Goal: Information Seeking & Learning: Learn about a topic

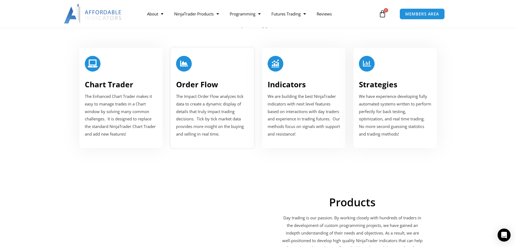
scroll to position [623, 0]
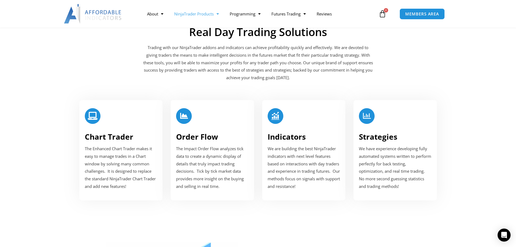
click at [200, 13] on link "NinjaTrader Products" at bounding box center [197, 14] width 56 height 12
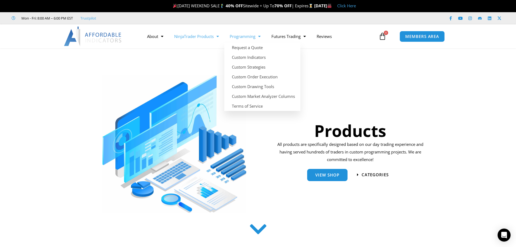
click at [207, 36] on link "NinjaTrader Products" at bounding box center [197, 36] width 56 height 12
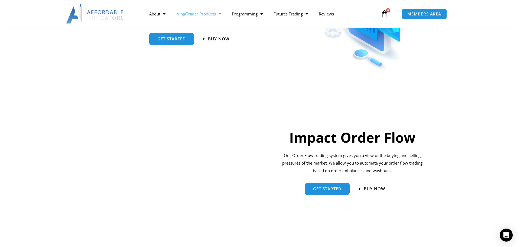
scroll to position [407, 0]
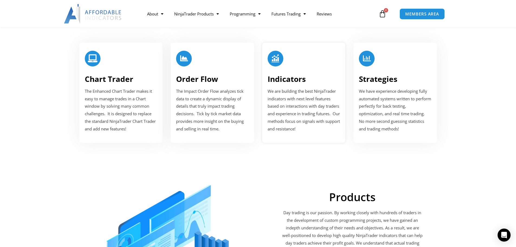
scroll to position [168, 0]
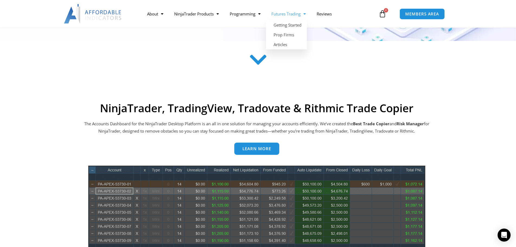
click at [277, 16] on link "Futures Trading" at bounding box center [288, 14] width 45 height 12
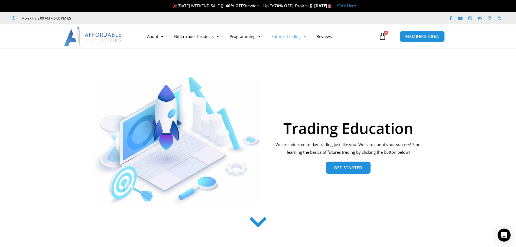
click at [356, 5] on link "Click Here" at bounding box center [346, 5] width 19 height 5
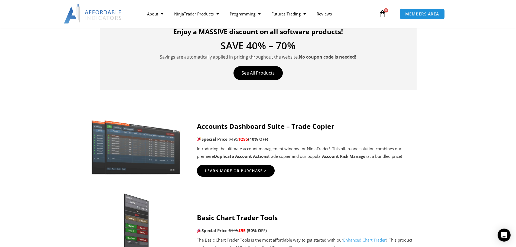
scroll to position [217, 0]
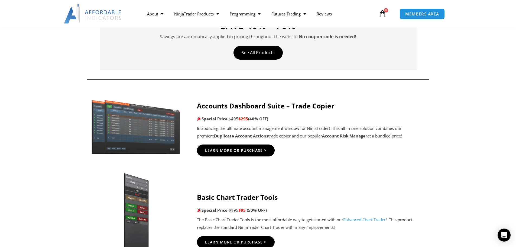
click at [288, 130] on p "Introducing the ultimate account management window for NinjaTrader! This all-in…" at bounding box center [312, 132] width 231 height 15
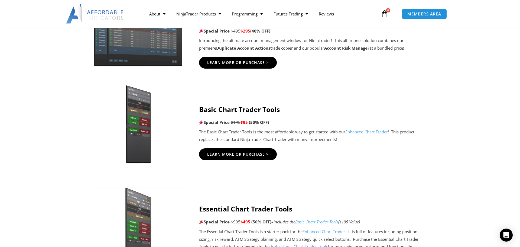
scroll to position [244, 0]
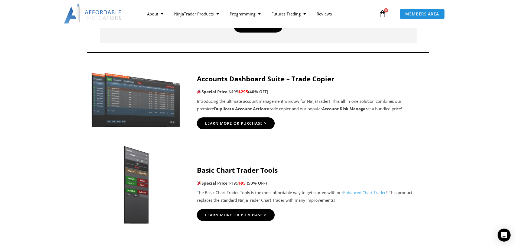
drag, startPoint x: 307, startPoint y: 110, endPoint x: 354, endPoint y: 109, distance: 47.4
click at [354, 109] on p "Introducing the ultimate account management window for NinjaTrader! This all-in…" at bounding box center [312, 105] width 231 height 15
copy p "Account Risk Manager"
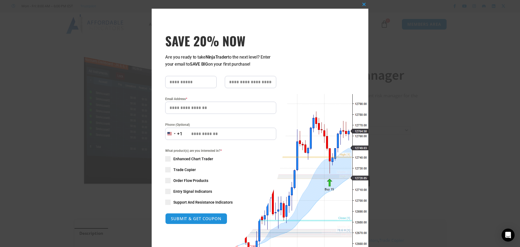
click at [406, 69] on div "Close this module SAVE 20% NOW Are you ready to take NinjaTrader to the next le…" at bounding box center [260, 123] width 520 height 247
